Goal: Information Seeking & Learning: Learn about a topic

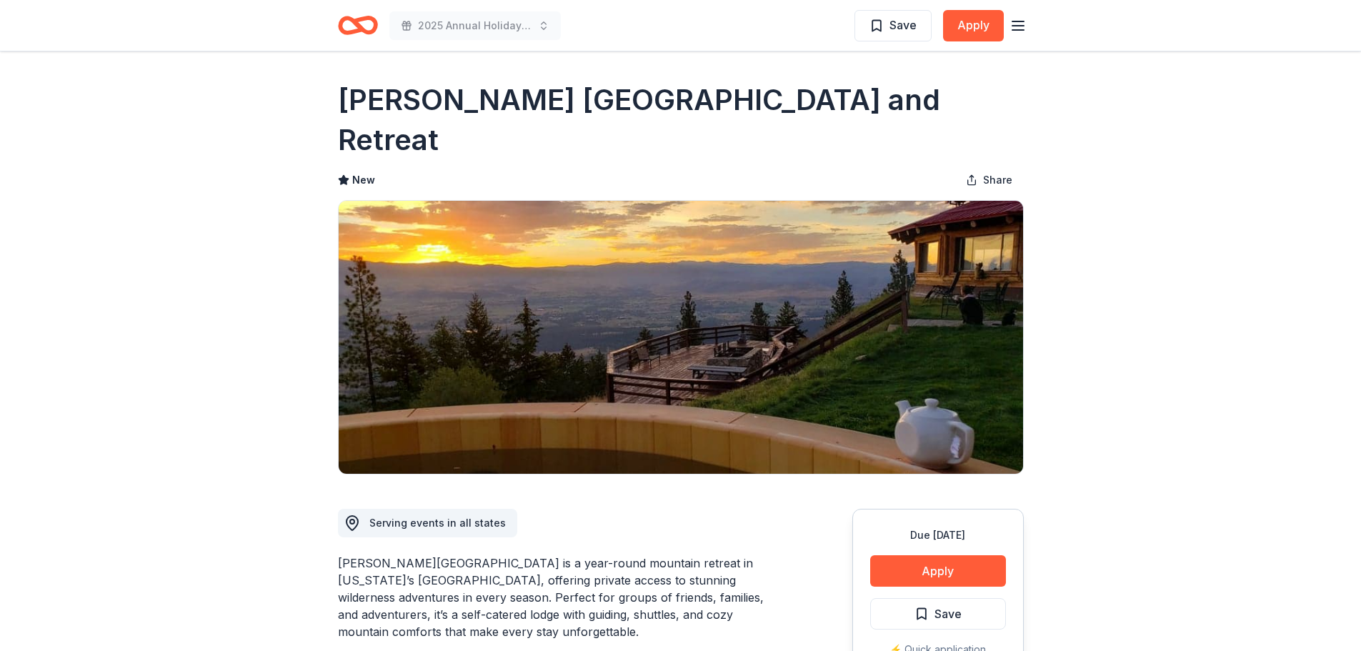
click at [376, 33] on icon "Home" at bounding box center [358, 26] width 40 height 34
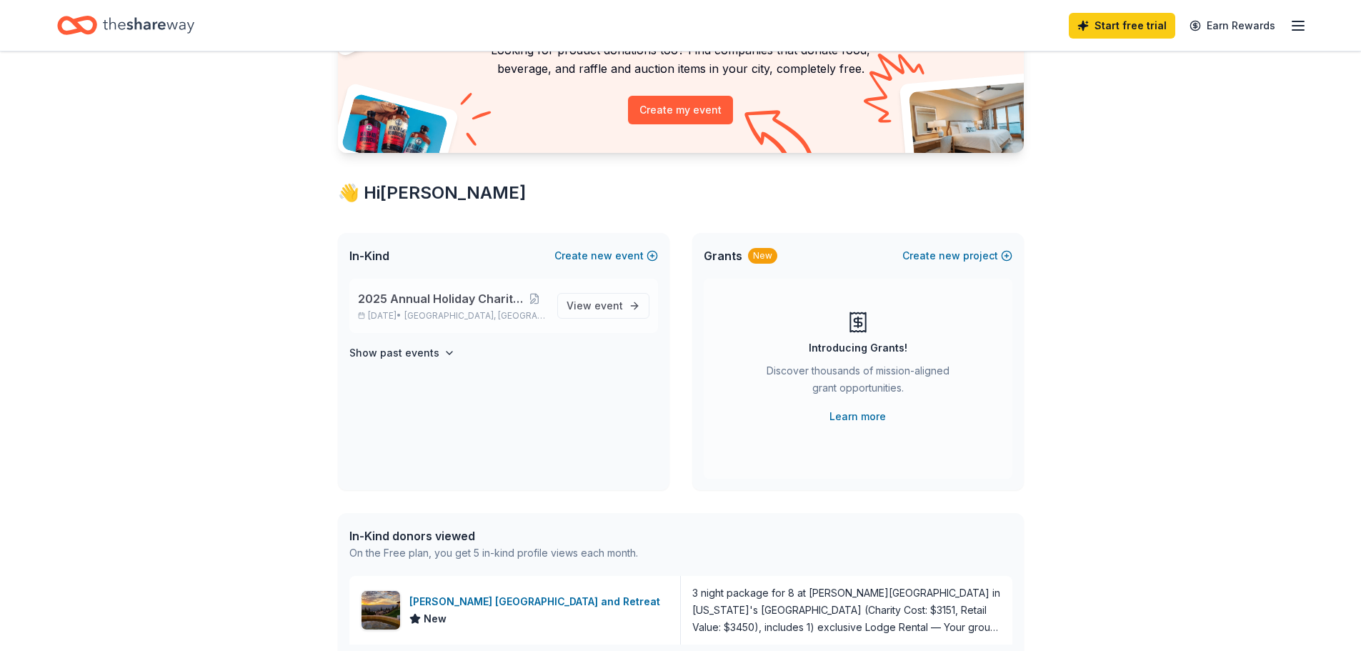
scroll to position [143, 0]
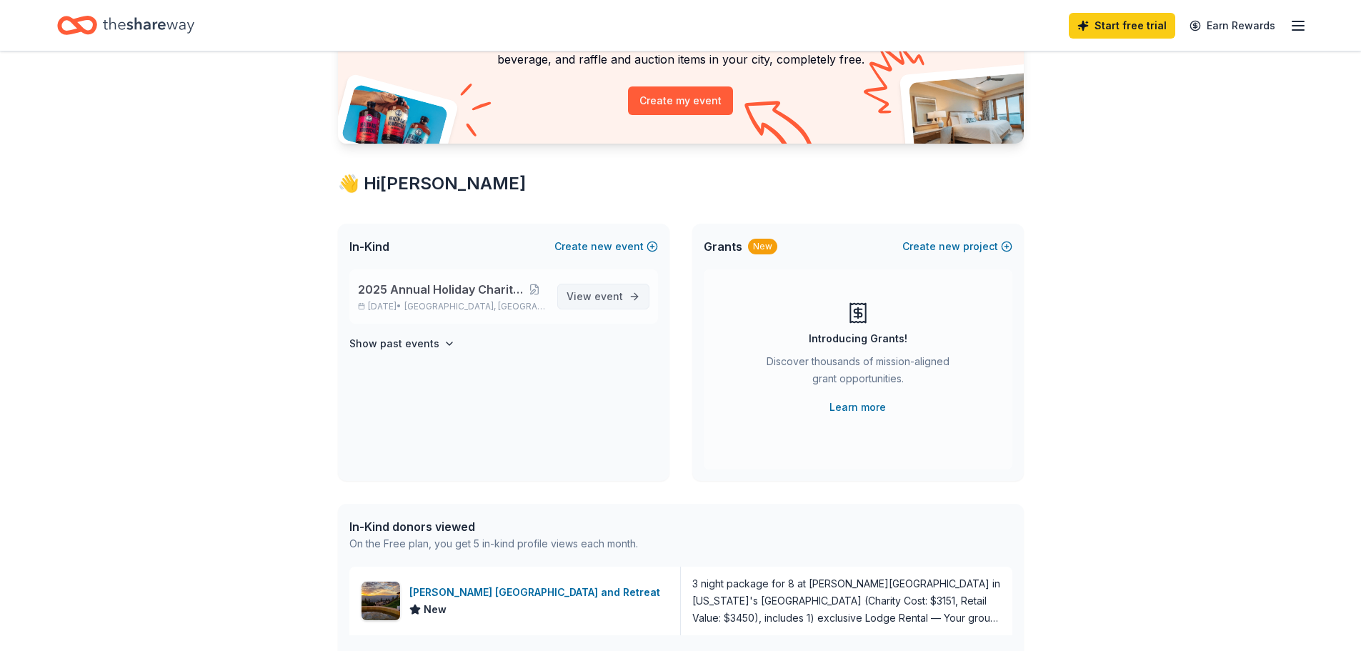
click at [594, 302] on span "event" at bounding box center [608, 296] width 29 height 12
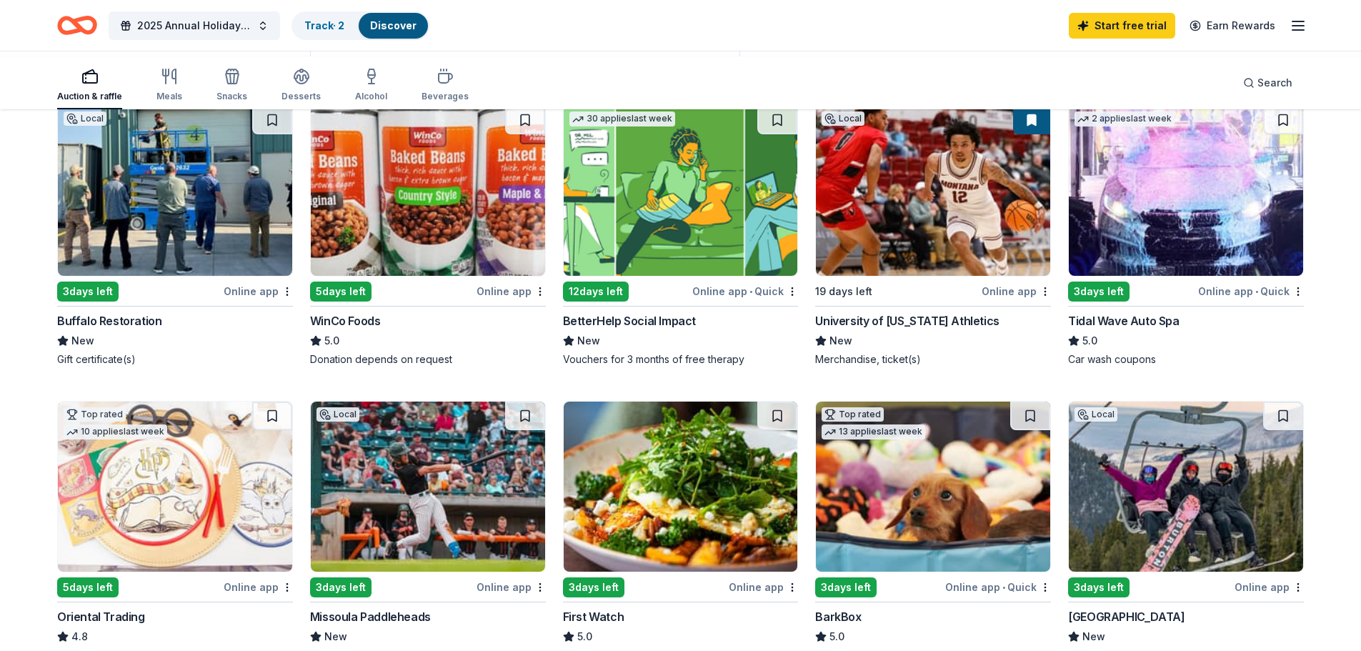
scroll to position [143, 0]
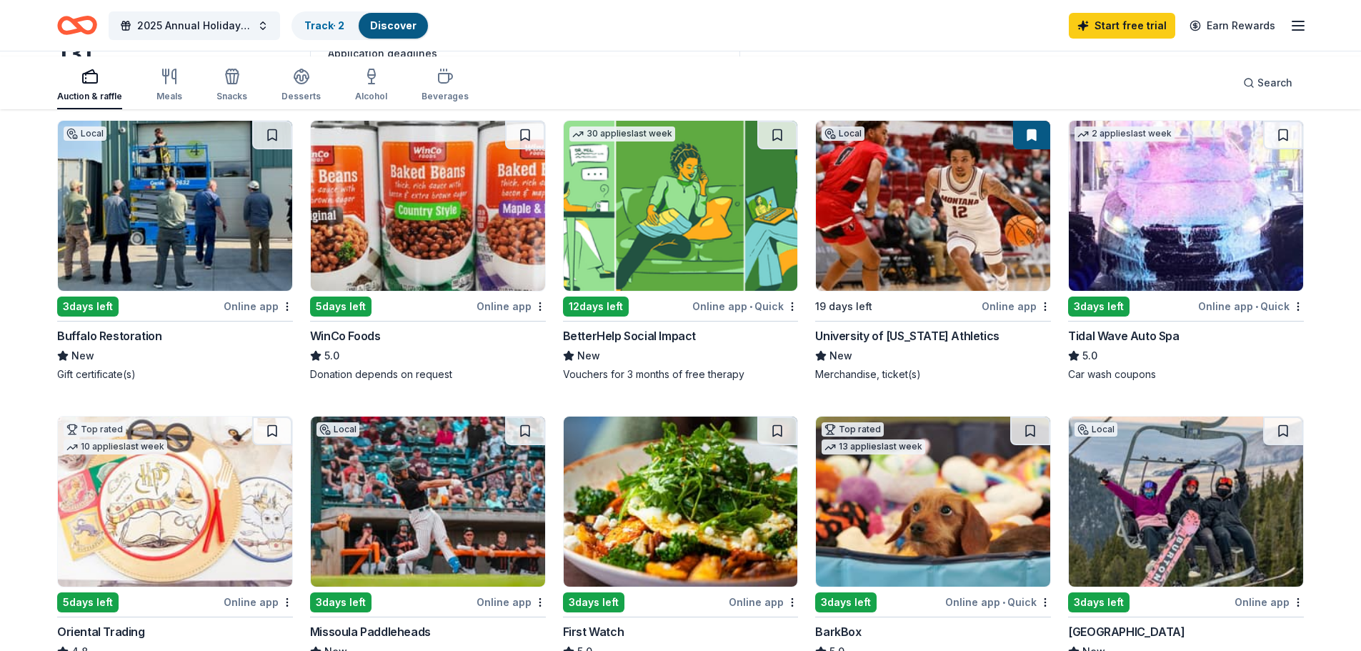
click at [199, 291] on img at bounding box center [175, 206] width 234 height 170
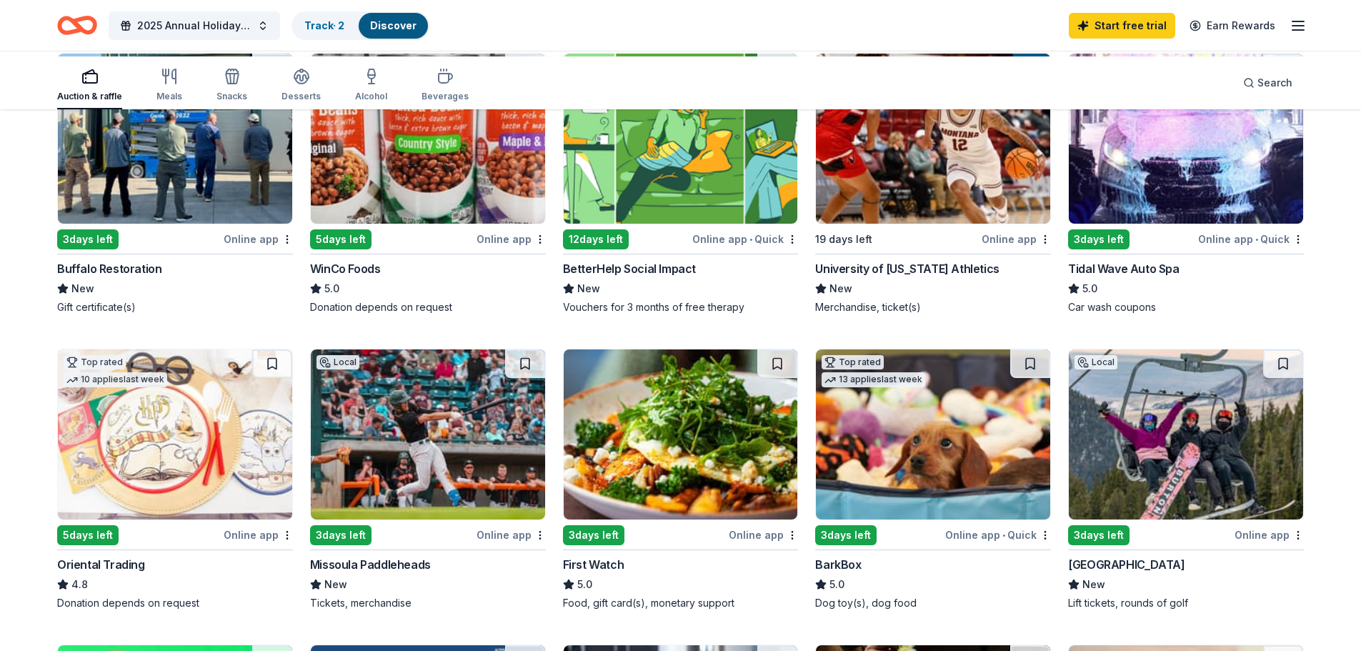
scroll to position [71, 0]
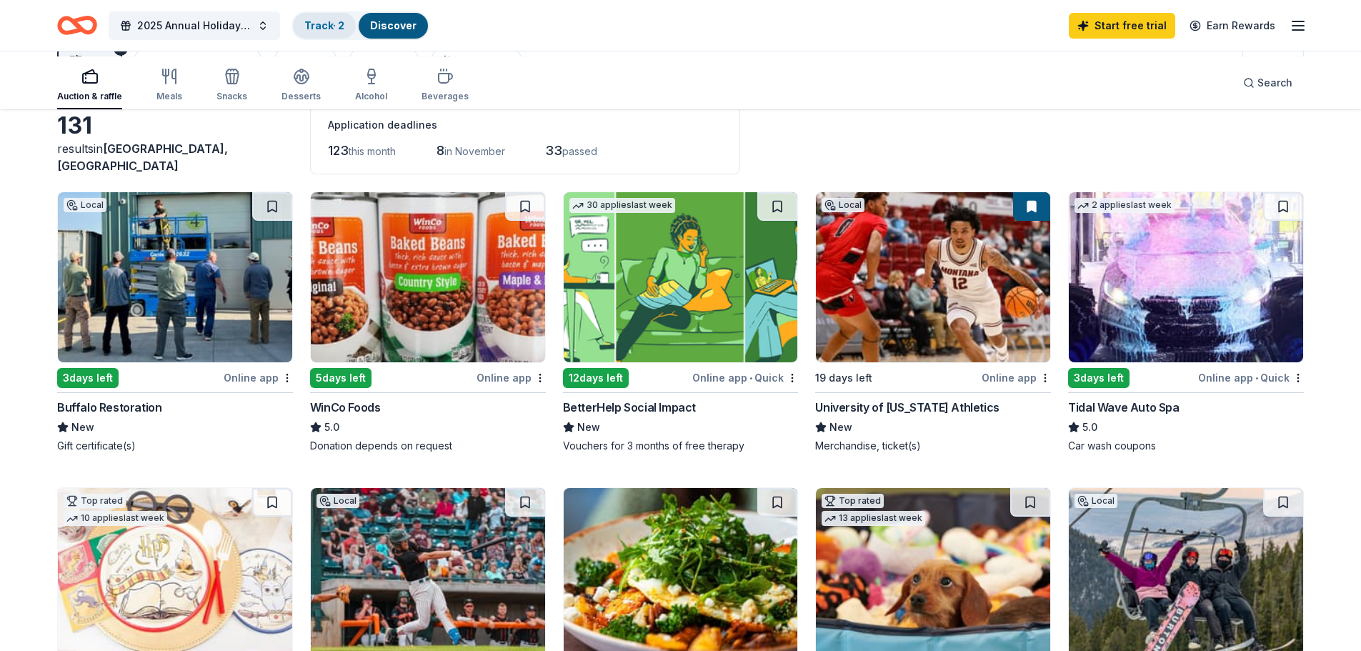
click at [344, 30] on link "Track · 2" at bounding box center [324, 25] width 40 height 12
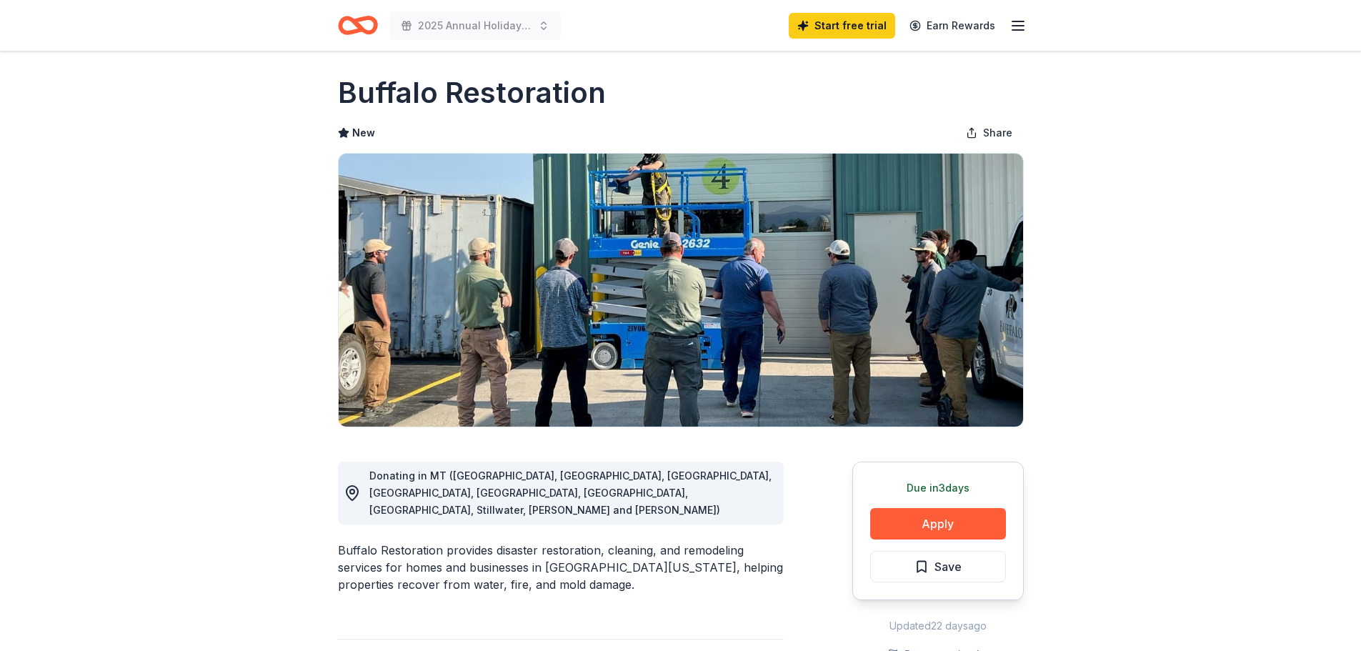
scroll to position [4, 0]
